Goal: Check status: Check status

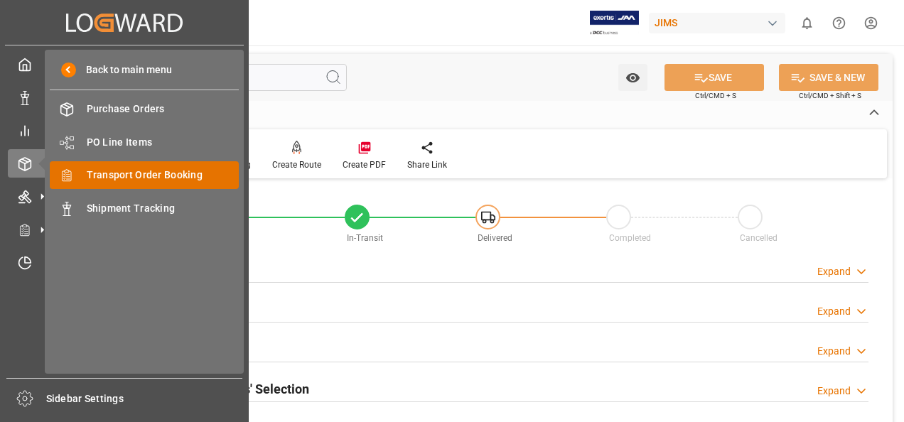
click at [131, 178] on span "Transport Order Booking" at bounding box center [163, 175] width 153 height 15
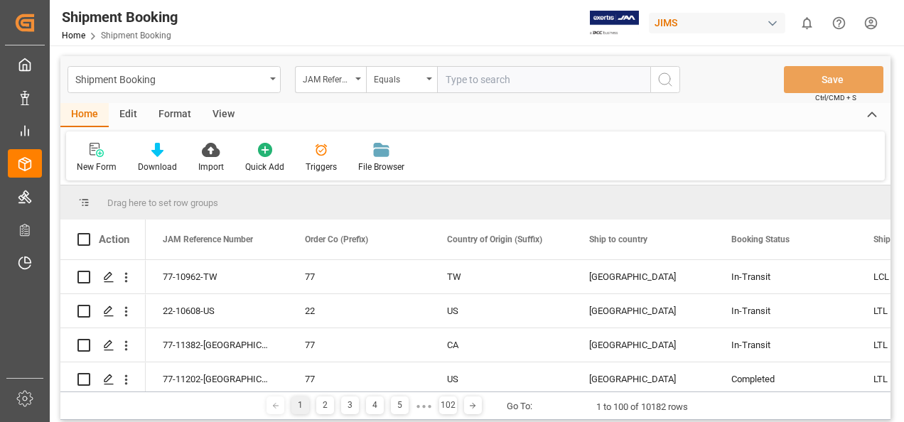
click at [468, 80] on input "text" at bounding box center [543, 79] width 213 height 27
paste input "77-11197-US"
type input "77-11197-US"
click at [665, 81] on icon "search button" at bounding box center [665, 79] width 17 height 17
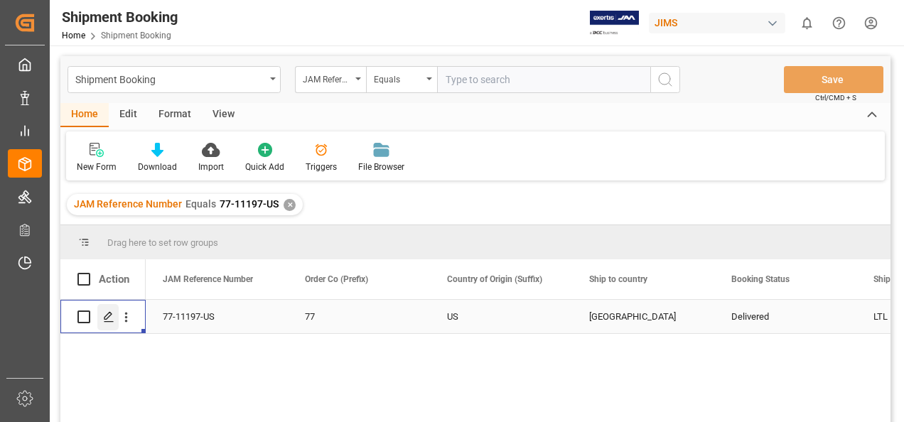
click at [109, 322] on line "Press SPACE to select this row." at bounding box center [108, 322] width 9 height 0
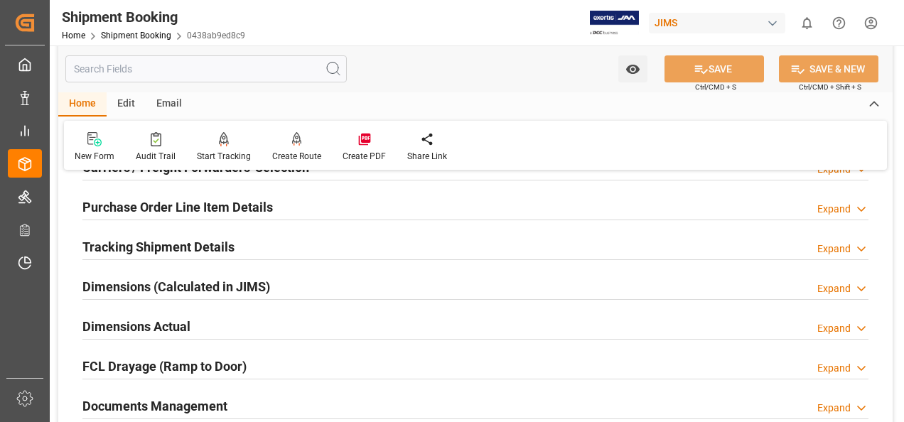
scroll to position [355, 0]
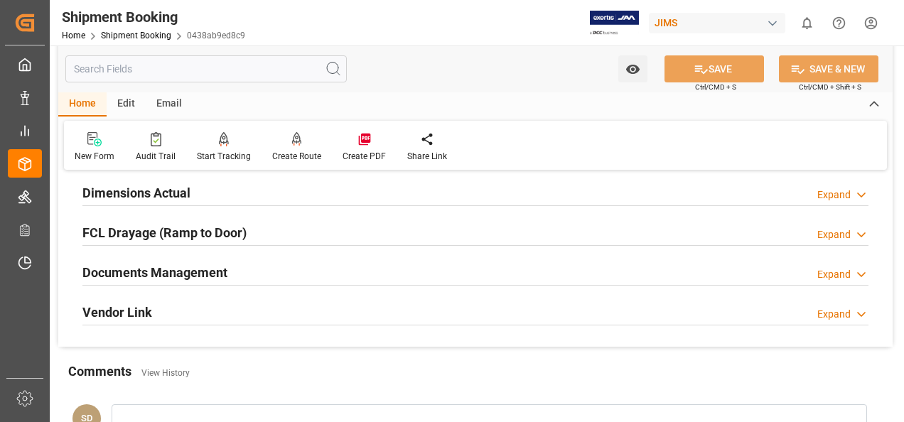
click at [182, 269] on h2 "Documents Management" at bounding box center [154, 272] width 145 height 19
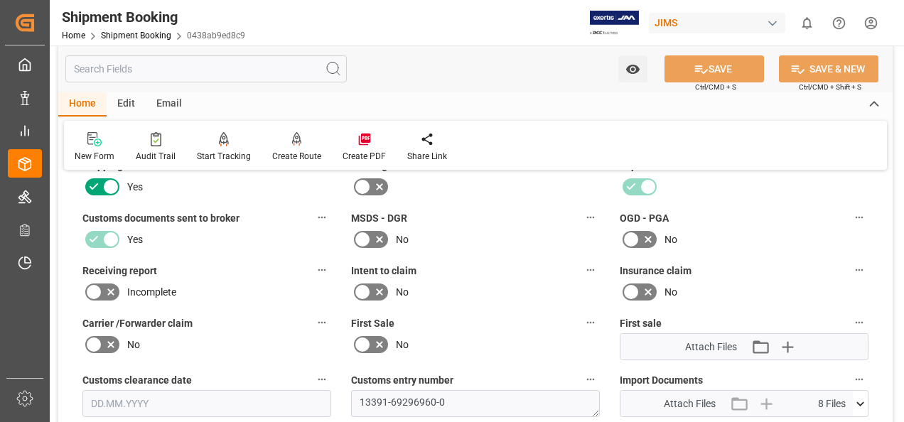
scroll to position [640, 0]
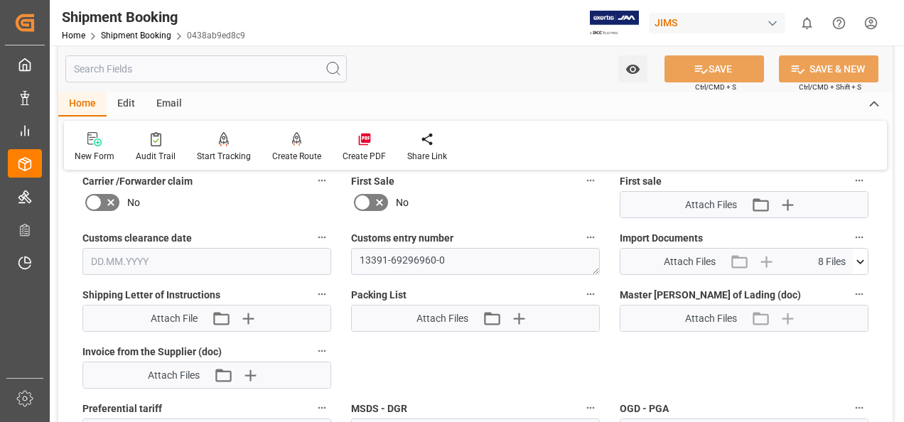
click at [859, 262] on icon at bounding box center [860, 261] width 15 height 15
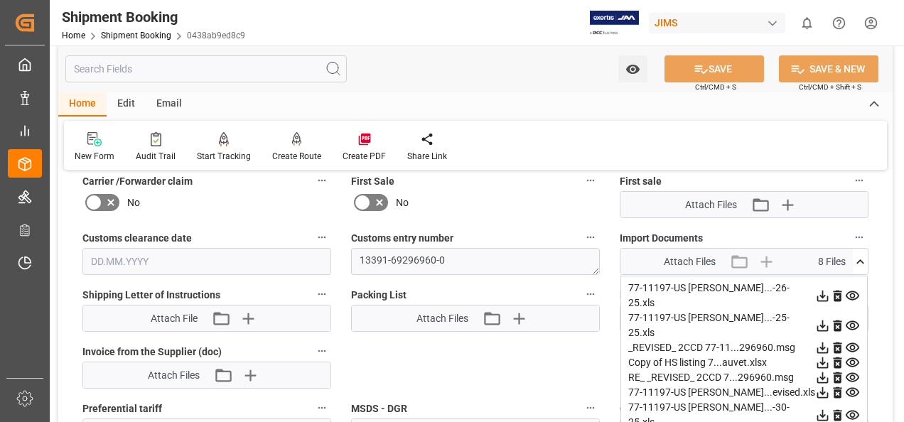
click at [819, 289] on icon at bounding box center [822, 296] width 15 height 15
click at [900, 358] on div "Watch Option SAVE Ctrl/CMD + S SAVE & NEW Ctrl/CMD + Shift + S Home Edit Email …" at bounding box center [475, 103] width 851 height 1394
click at [822, 385] on icon at bounding box center [822, 392] width 15 height 15
click at [881, 291] on div "Quote Ready In-Transit Delivered Completed Cancelled References Expand JAM Refe…" at bounding box center [475, 109] width 834 height 1132
click at [823, 343] on icon at bounding box center [822, 348] width 11 height 11
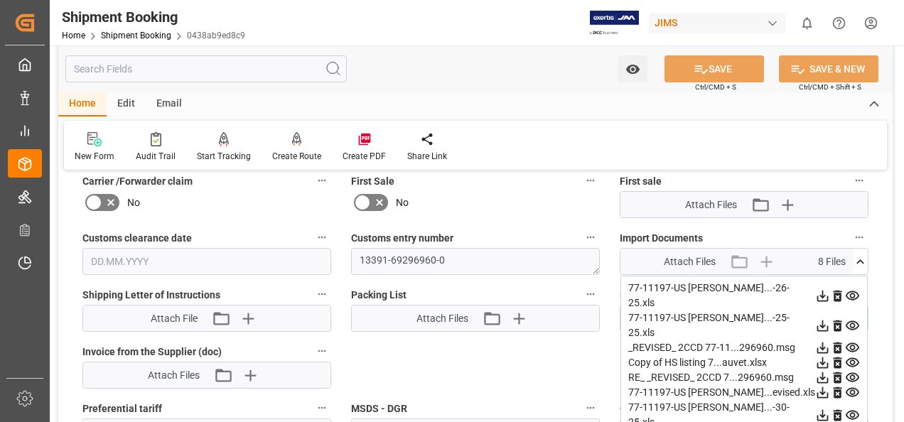
click at [876, 212] on div "First sale Attach Files Attach existing file Upload new file" at bounding box center [744, 194] width 269 height 57
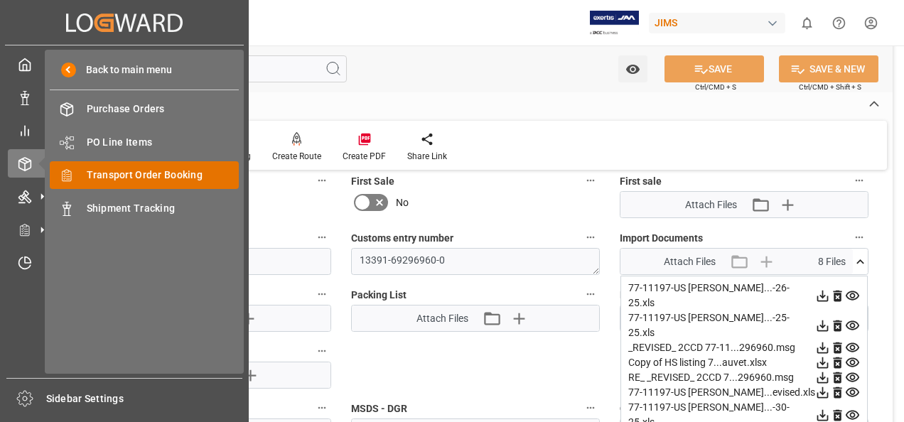
click at [127, 181] on span "Transport Order Booking" at bounding box center [163, 175] width 153 height 15
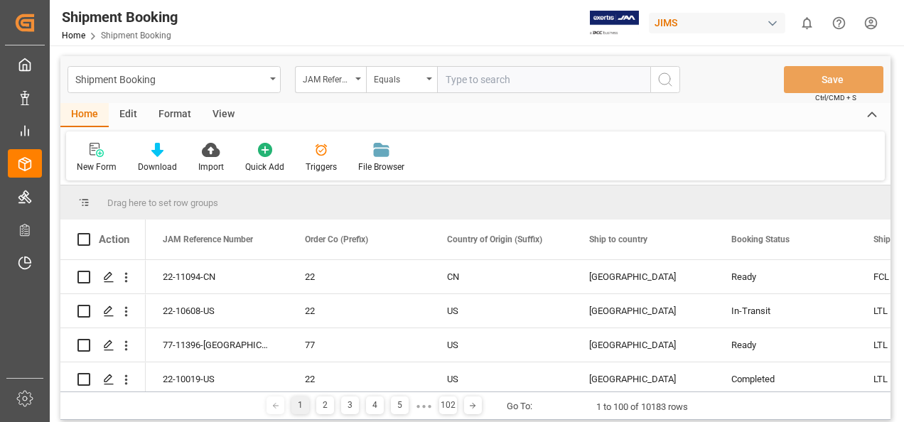
click at [482, 81] on input "text" at bounding box center [543, 79] width 213 height 27
paste input "77-10483-BE"
type input "77-10483-BE"
click at [659, 78] on circle "search button" at bounding box center [664, 78] width 11 height 11
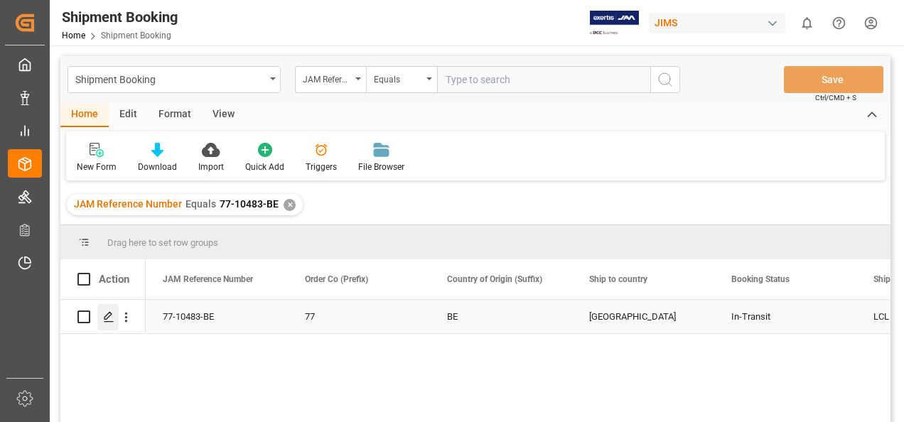
click at [109, 318] on icon "Press SPACE to select this row." at bounding box center [108, 316] width 11 height 11
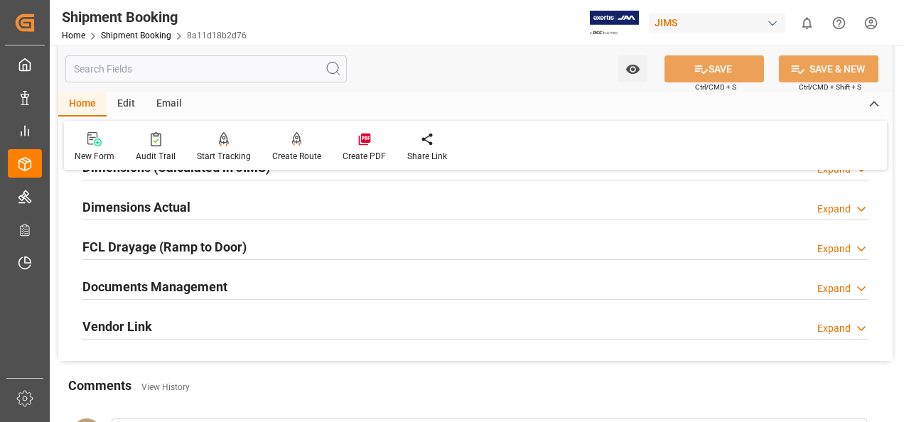
scroll to position [355, 0]
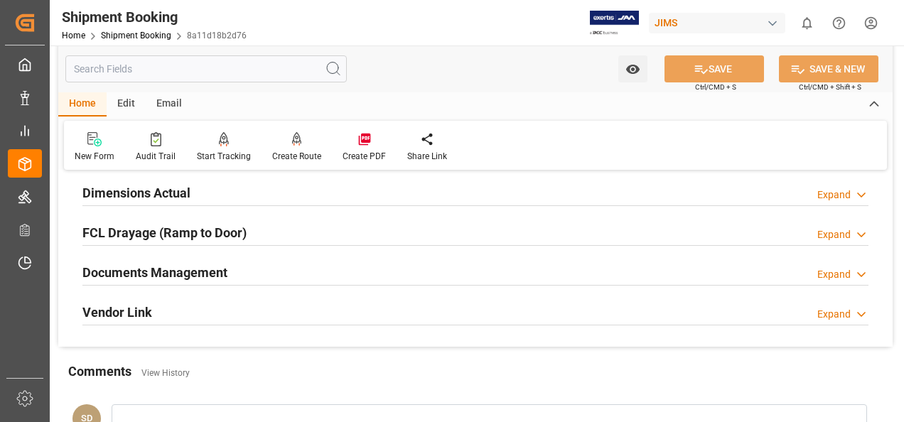
click at [191, 272] on h2 "Documents Management" at bounding box center [154, 272] width 145 height 19
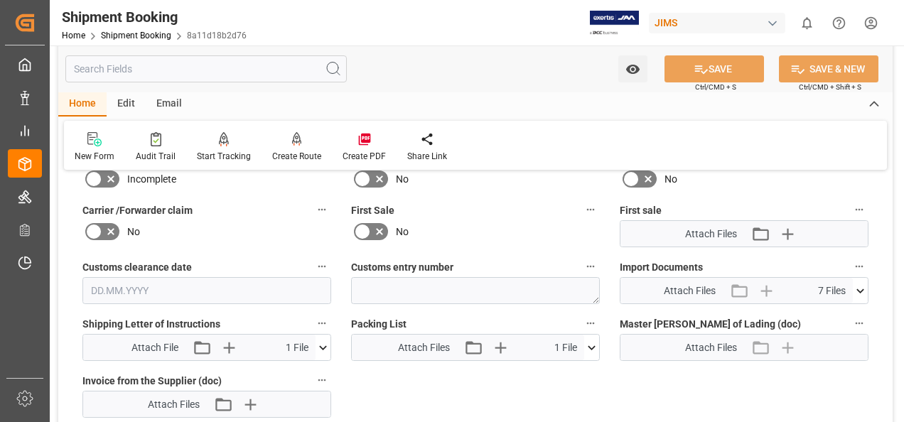
scroll to position [640, 0]
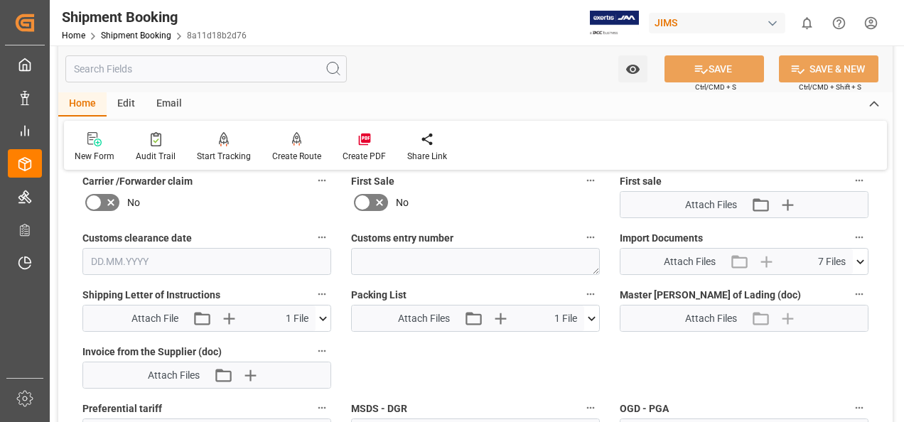
click at [859, 259] on icon at bounding box center [860, 261] width 8 height 4
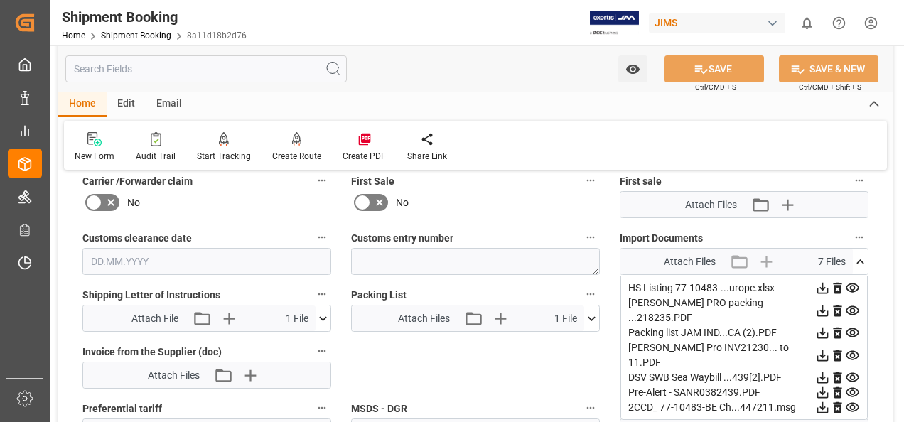
scroll to position [711, 0]
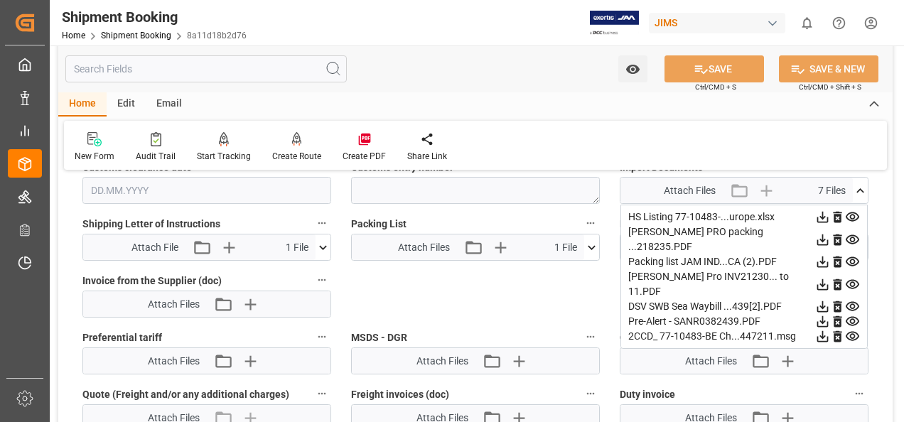
click at [820, 329] on icon at bounding box center [822, 336] width 15 height 15
click at [811, 391] on label "Duty invoice" at bounding box center [744, 395] width 249 height 20
click at [850, 391] on button "Duty invoice" at bounding box center [859, 394] width 18 height 18
